Goal: Entertainment & Leisure: Consume media (video, audio)

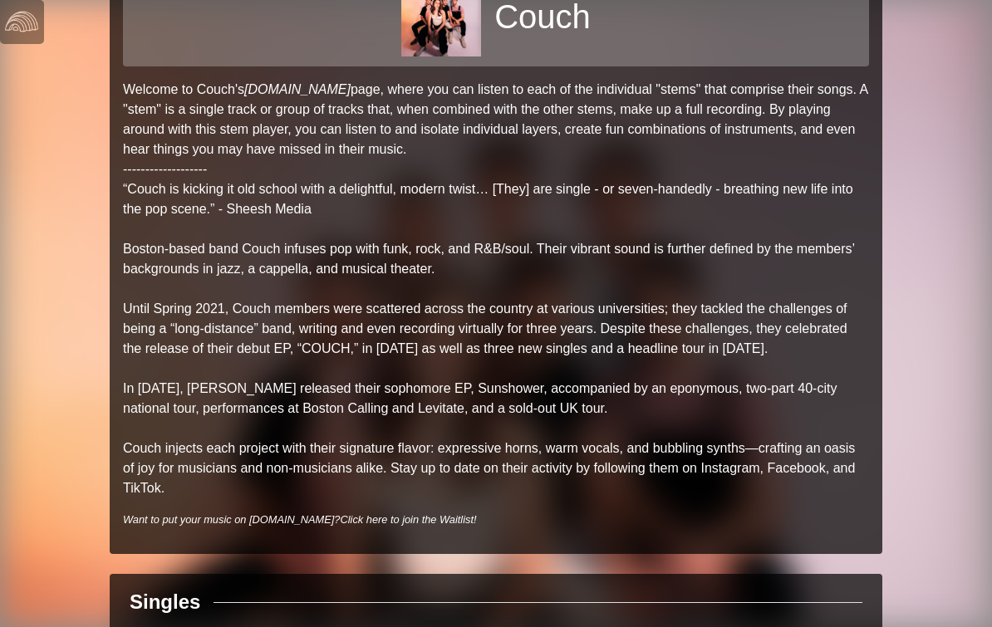
scroll to position [617, 0]
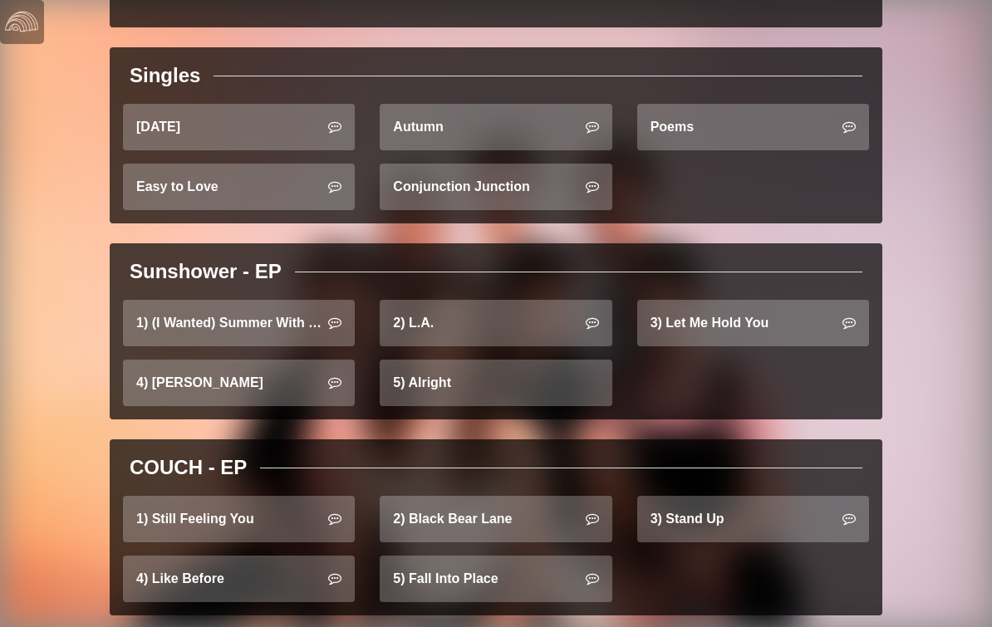
click at [199, 372] on link "4) [PERSON_NAME]" at bounding box center [239, 383] width 232 height 47
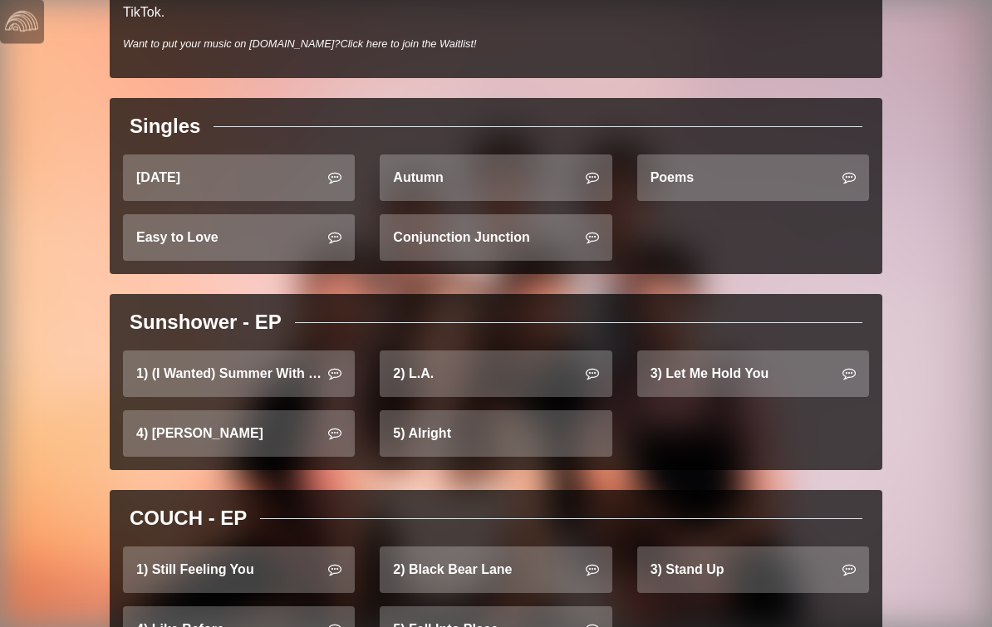
scroll to position [617, 0]
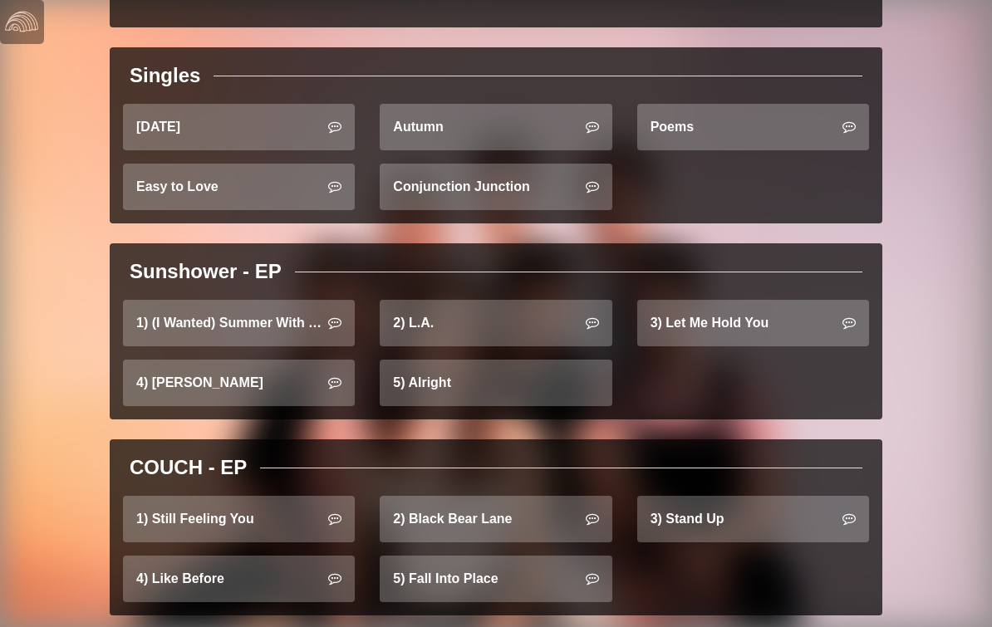
click at [266, 376] on link "4) [PERSON_NAME]" at bounding box center [239, 383] width 232 height 47
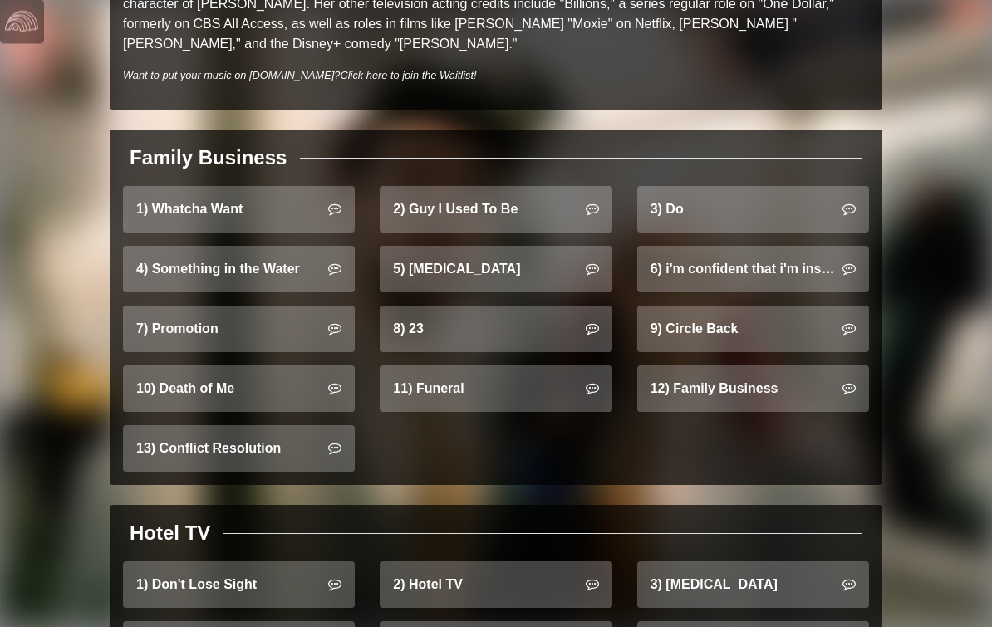
scroll to position [1143, 0]
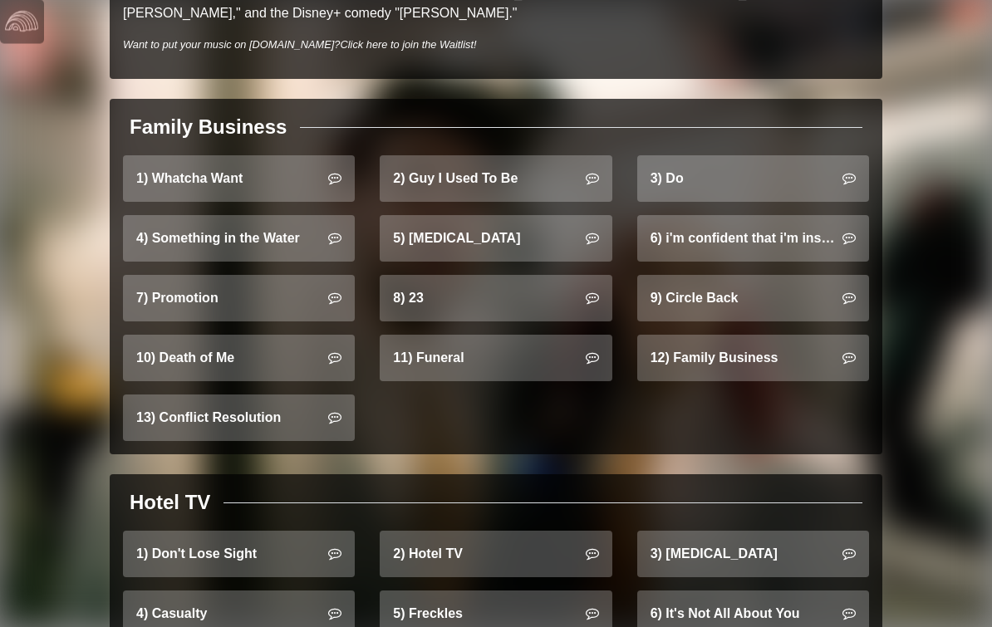
click at [274, 216] on link "4) Something in the Water" at bounding box center [239, 239] width 232 height 47
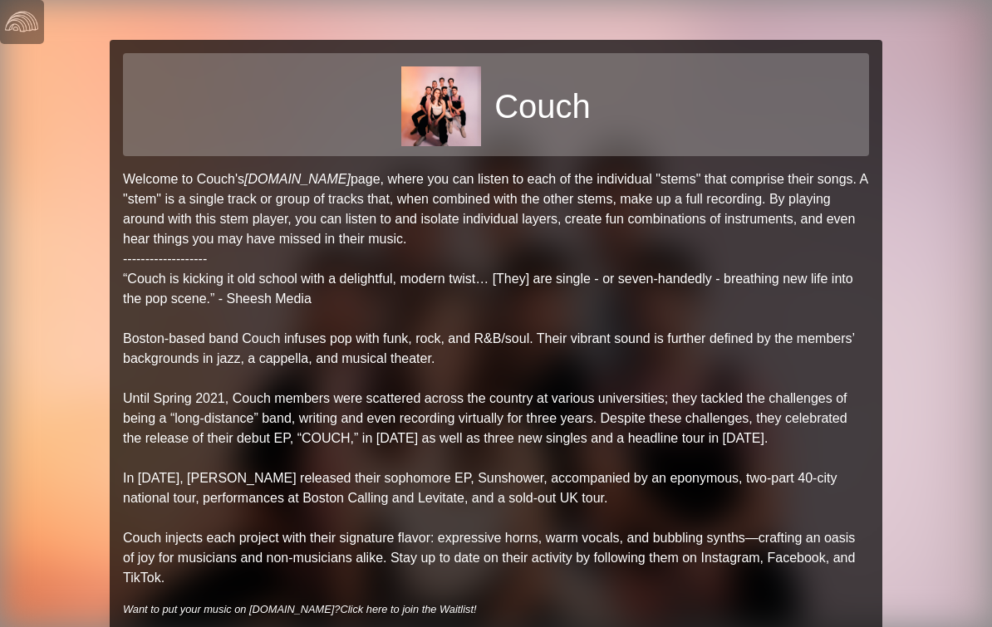
scroll to position [617, 0]
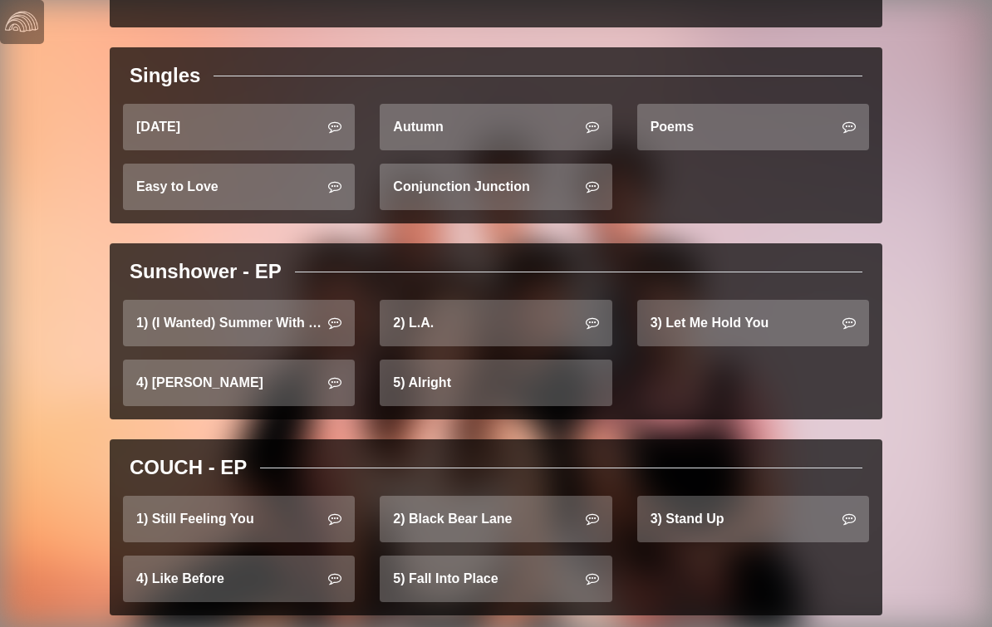
click at [299, 393] on link "4) [PERSON_NAME]" at bounding box center [239, 383] width 232 height 47
